Goal: Transaction & Acquisition: Purchase product/service

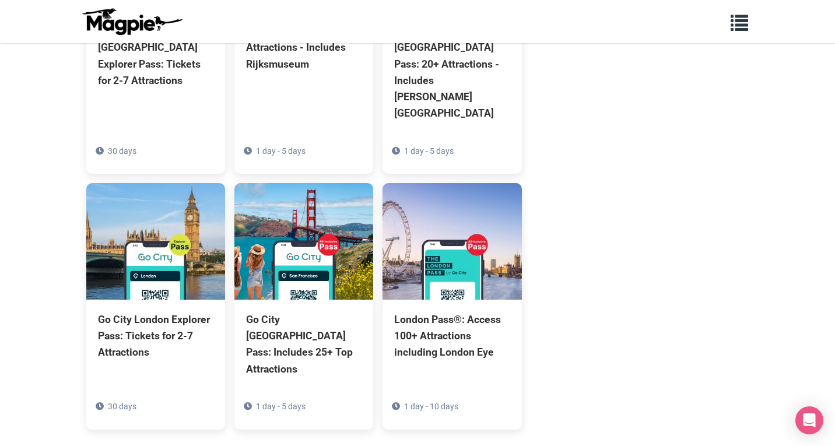
scroll to position [741, 0]
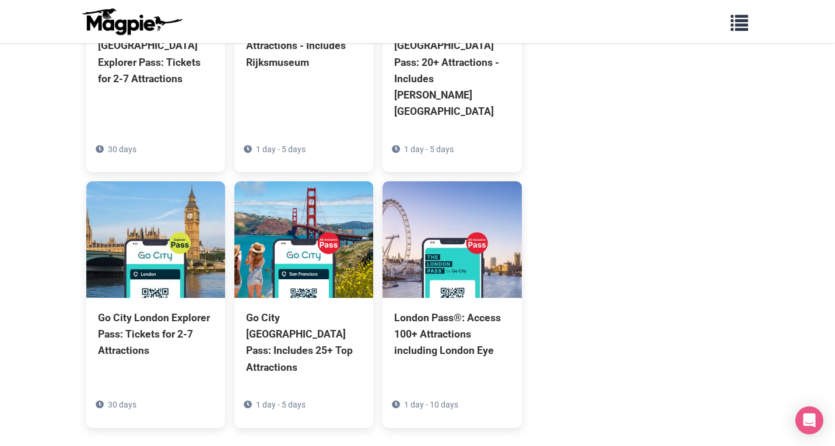
click at [322, 445] on link "See more" at bounding box center [303, 454] width 45 height 12
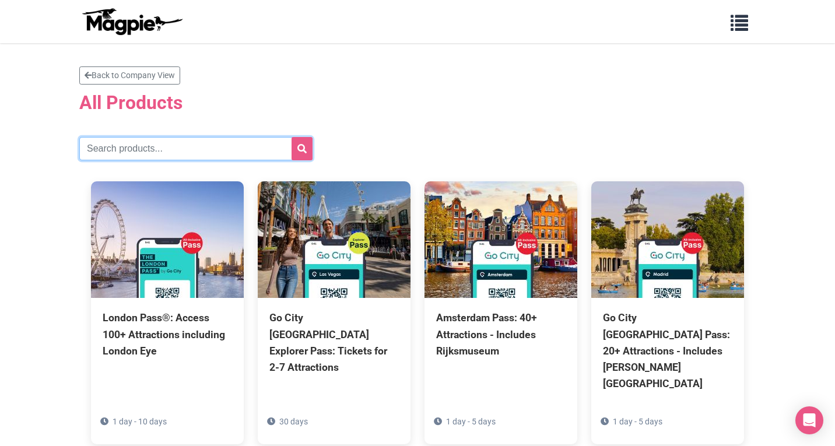
click at [229, 153] on input "text" at bounding box center [195, 148] width 233 height 23
type input "san diego"
click at [302, 149] on button "submit" at bounding box center [301, 148] width 21 height 23
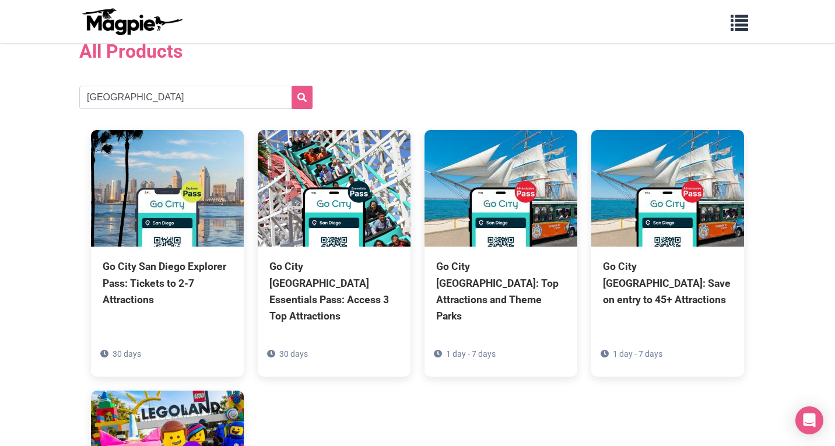
scroll to position [39, 0]
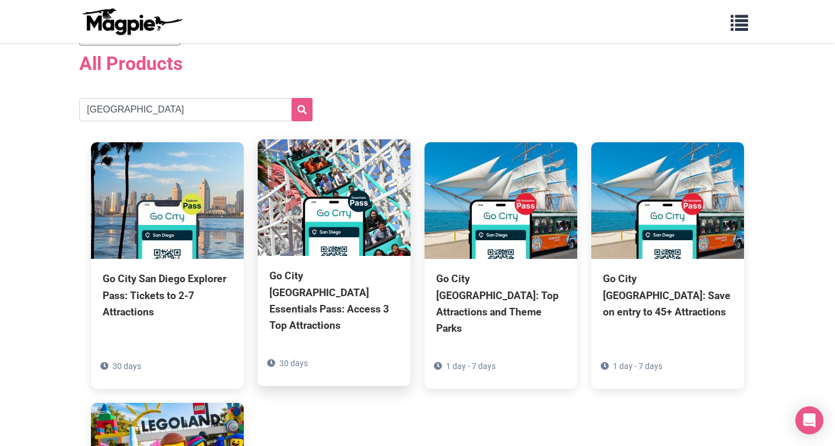
click at [368, 357] on div "30 days" at bounding box center [334, 363] width 134 height 13
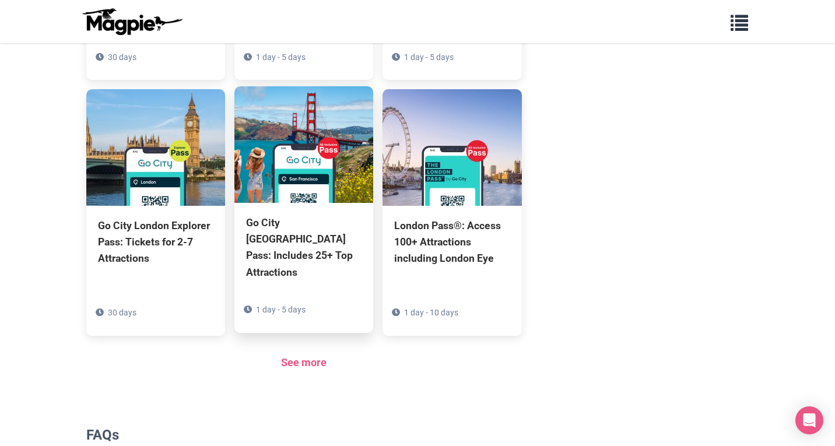
scroll to position [836, 0]
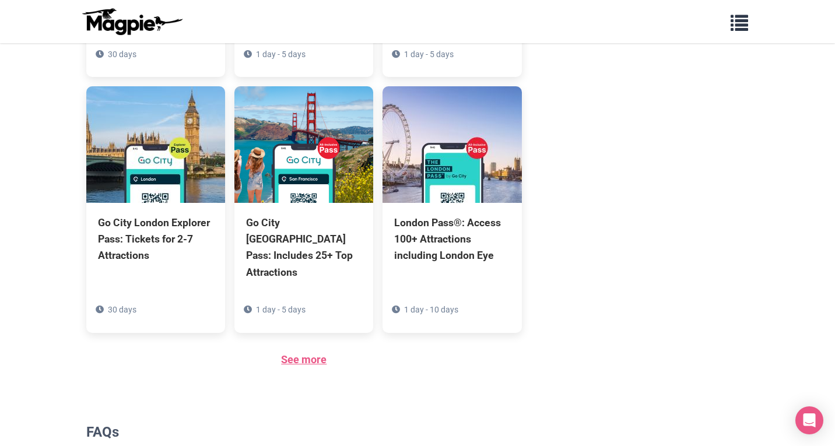
click at [311, 353] on link "See more" at bounding box center [303, 359] width 45 height 12
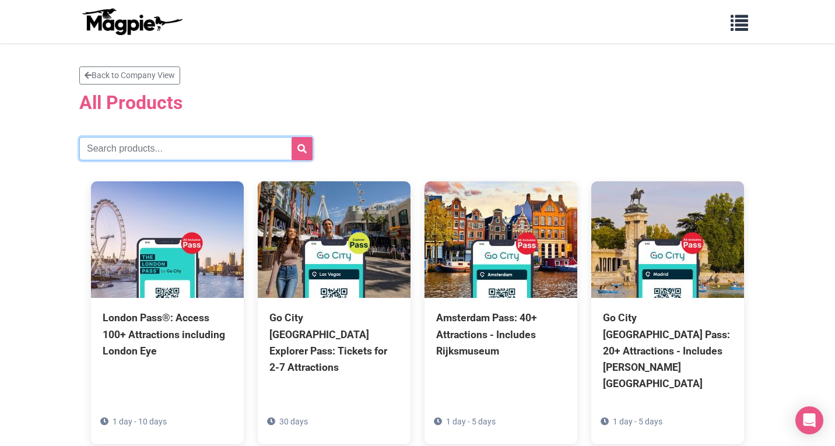
click at [178, 138] on input "text" at bounding box center [195, 148] width 233 height 23
type input "[GEOGRAPHIC_DATA]"
click at [302, 149] on button "submit" at bounding box center [301, 148] width 21 height 23
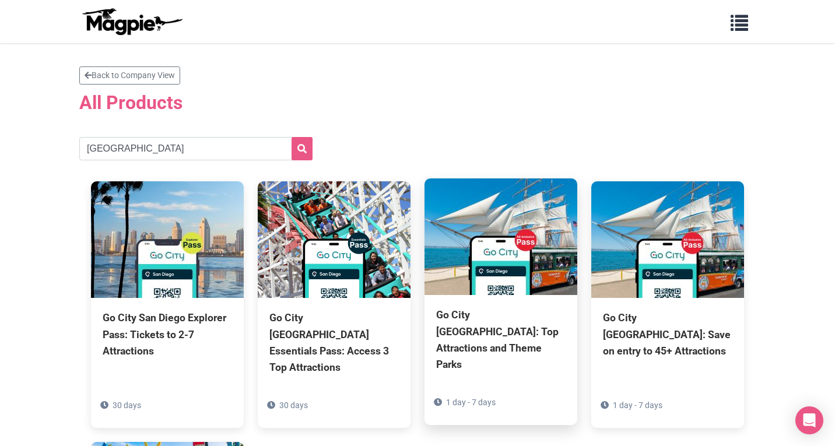
click at [504, 255] on img at bounding box center [500, 236] width 153 height 117
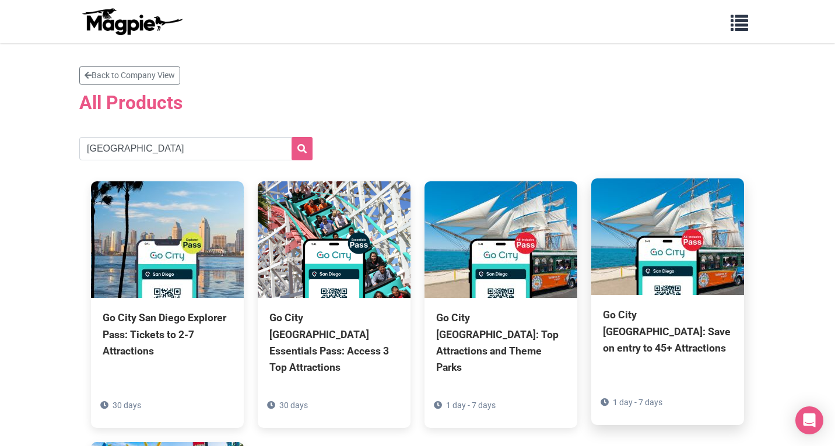
click at [675, 283] on img at bounding box center [667, 236] width 153 height 117
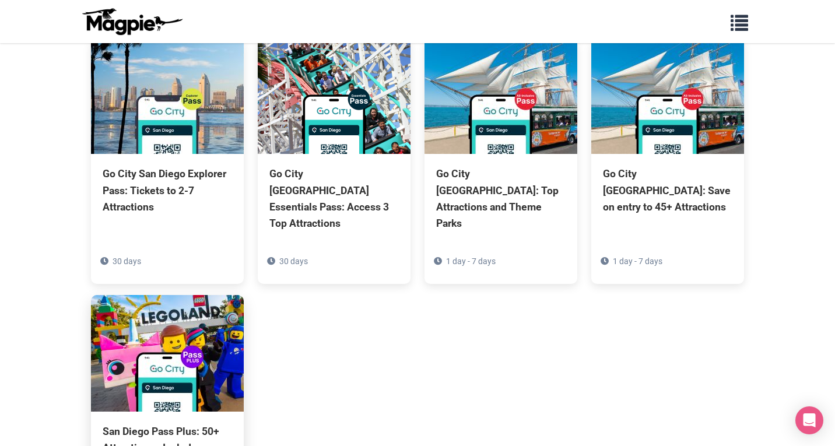
scroll to position [142, 0]
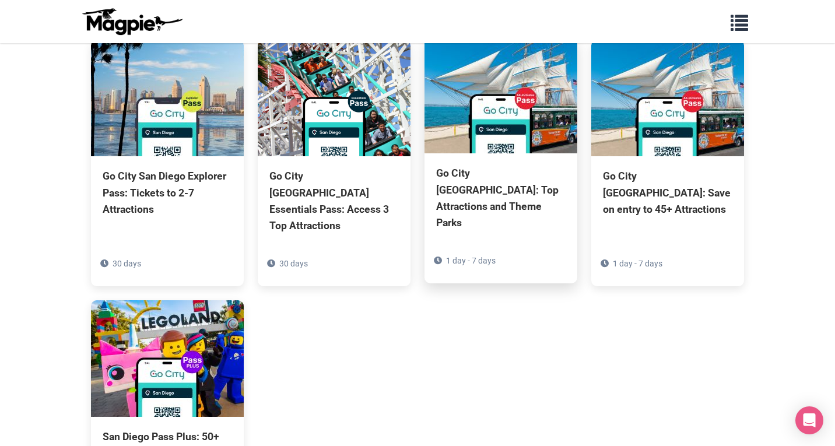
click at [530, 124] on img at bounding box center [500, 95] width 153 height 117
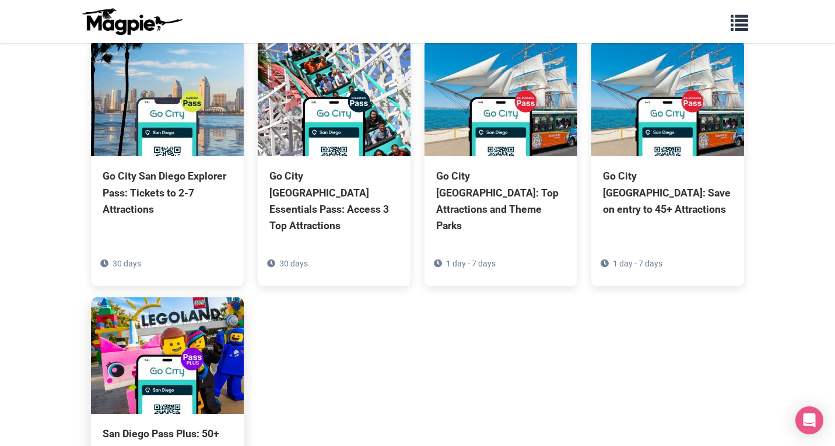
click at [148, 357] on img at bounding box center [167, 355] width 153 height 117
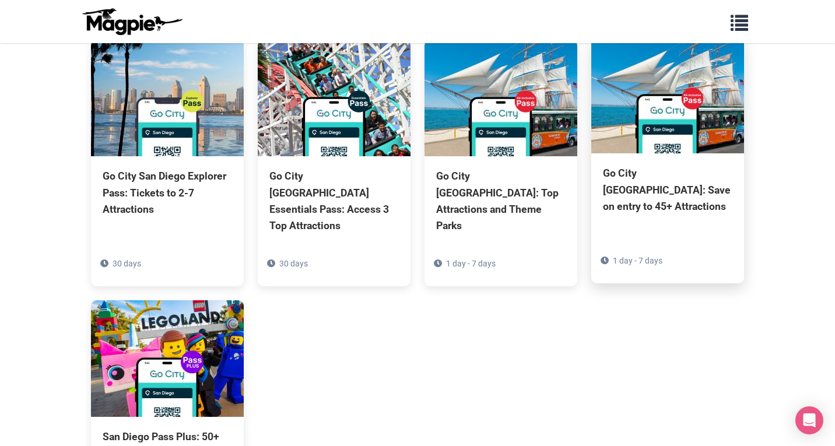
click at [669, 179] on div "Go City [GEOGRAPHIC_DATA]: Save on entry to 45+ Attractions" at bounding box center [667, 189] width 129 height 49
